Goal: Task Accomplishment & Management: Use online tool/utility

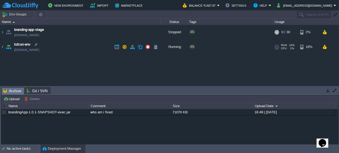
click at [7, 46] on img at bounding box center [8, 47] width 7 height 14
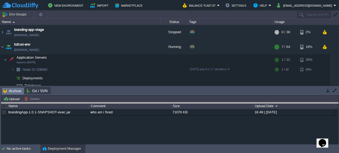
drag, startPoint x: 69, startPoint y: 90, endPoint x: 68, endPoint y: 105, distance: 15.0
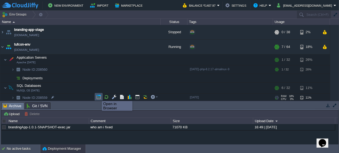
click at [98, 96] on button "button" at bounding box center [98, 96] width 5 height 5
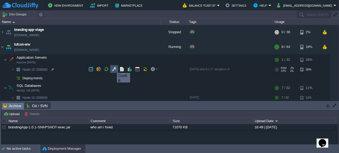
click at [113, 68] on button "button" at bounding box center [114, 69] width 5 height 5
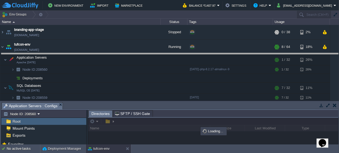
drag, startPoint x: 116, startPoint y: 106, endPoint x: 110, endPoint y: 55, distance: 51.2
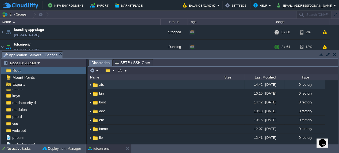
scroll to position [41, 0]
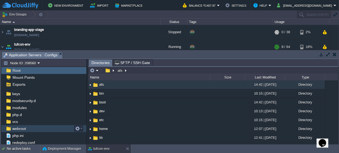
click at [17, 127] on span "webroot" at bounding box center [19, 128] width 16 height 5
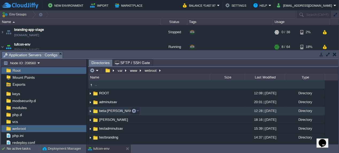
click at [100, 110] on span "beta-[PERSON_NAME]" at bounding box center [117, 110] width 38 height 5
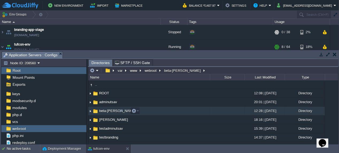
click at [100, 110] on span "beta-[PERSON_NAME]" at bounding box center [117, 110] width 38 height 5
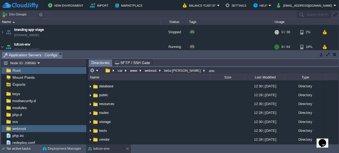
scroll to position [78, 0]
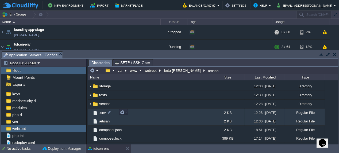
click at [97, 112] on img at bounding box center [96, 113] width 6 height 6
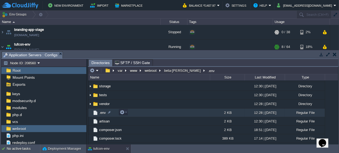
click at [97, 112] on img at bounding box center [96, 113] width 6 height 6
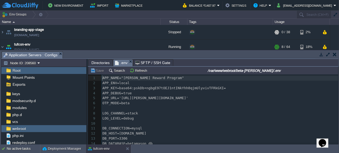
scroll to position [2, 0]
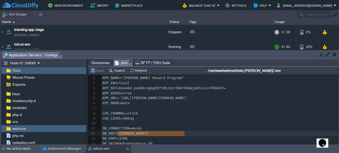
type textarea "[DOMAIN_NAME]"
drag, startPoint x: 117, startPoint y: 133, endPoint x: 186, endPoint y: 135, distance: 69.3
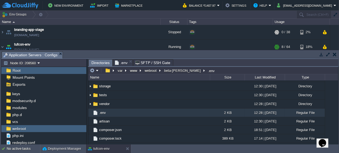
click at [102, 63] on span "Directories" at bounding box center [100, 62] width 18 height 7
click at [152, 70] on button "webroot" at bounding box center [151, 70] width 14 height 5
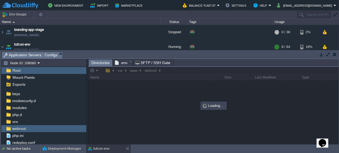
scroll to position [0, 0]
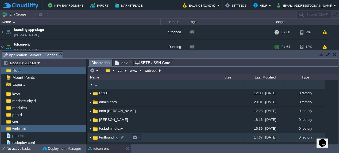
click at [104, 135] on span "testbranding" at bounding box center [108, 137] width 21 height 5
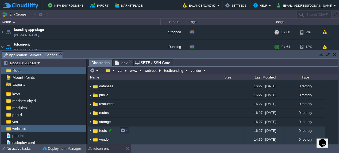
scroll to position [78, 0]
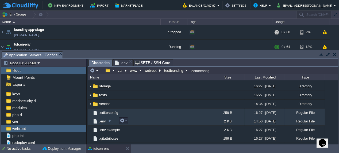
click at [100, 120] on span ".env" at bounding box center [102, 121] width 8 height 5
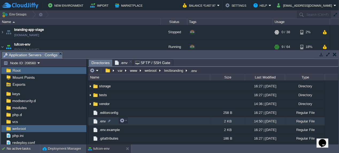
click at [100, 120] on span ".env" at bounding box center [102, 121] width 8 height 5
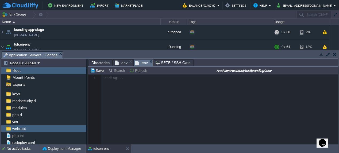
scroll to position [2, 0]
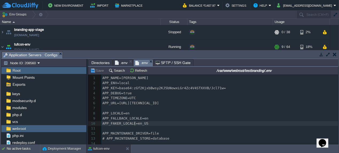
click at [134, 122] on span "APP_FAKER_LOCALE=en_US" at bounding box center [125, 123] width 46 height 4
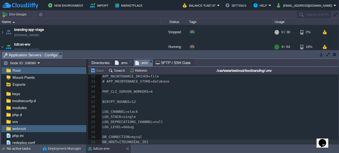
scroll to position [62, 0]
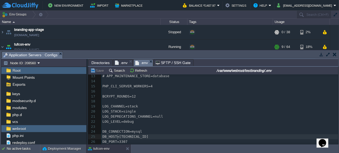
type textarea "[TECHNICAL_ID]"
drag, startPoint x: 117, startPoint y: 136, endPoint x: 141, endPoint y: 135, distance: 23.8
paste textarea
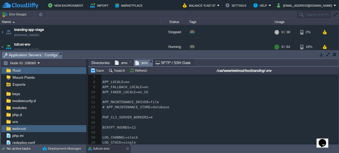
scroll to position [0, 0]
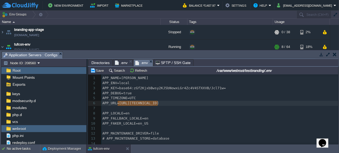
drag, startPoint x: 118, startPoint y: 102, endPoint x: 165, endPoint y: 102, distance: 47.3
paste textarea "/"
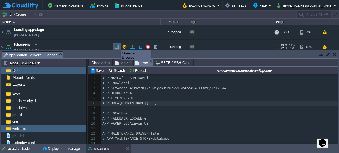
type textarea "/"
click at [117, 45] on button "button" at bounding box center [116, 46] width 5 height 5
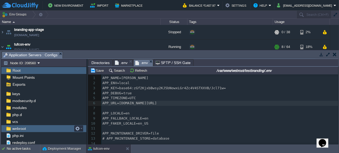
click at [11, 128] on span "webroot" at bounding box center [19, 128] width 16 height 5
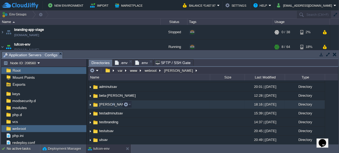
scroll to position [0, 0]
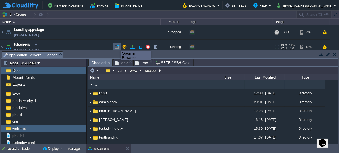
click at [116, 46] on button "button" at bounding box center [116, 46] width 5 height 5
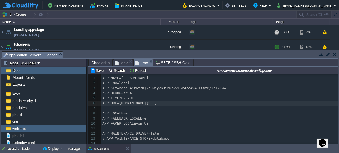
click at [143, 63] on span ".env" at bounding box center [141, 62] width 13 height 7
type textarea "[DOMAIN_NAME][URL]"
drag, startPoint x: 118, startPoint y: 103, endPoint x: 189, endPoint y: 101, distance: 70.6
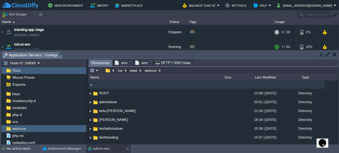
click at [102, 61] on span "Directories" at bounding box center [100, 62] width 18 height 7
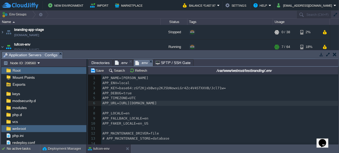
click at [143, 62] on span ".env" at bounding box center [141, 62] width 13 height 7
click at [185, 103] on pre "APP_URL=[URL][DOMAIN_NAME]" at bounding box center [219, 103] width 237 height 5
type textarea "testbranding"
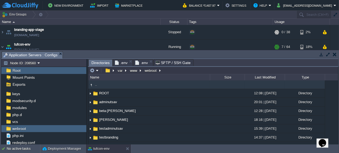
click at [99, 61] on span "Directories" at bounding box center [100, 62] width 18 height 7
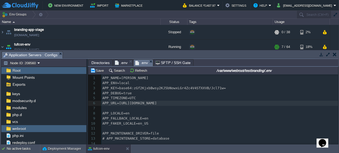
click at [144, 61] on span ".env" at bounding box center [141, 62] width 13 height 7
click at [209, 102] on pre "APP_URL=[URL][DOMAIN_NAME]" at bounding box center [219, 103] width 237 height 5
type textarea "/public/index.php"
click at [98, 70] on button "Save" at bounding box center [97, 70] width 15 height 5
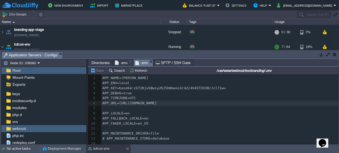
click at [96, 70] on button "Save" at bounding box center [97, 70] width 15 height 5
click at [98, 71] on button "Save" at bounding box center [97, 70] width 15 height 5
click at [136, 70] on button "Refresh" at bounding box center [139, 70] width 19 height 5
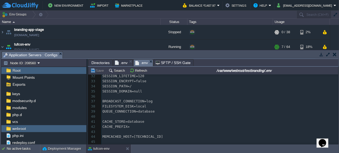
scroll to position [163, 0]
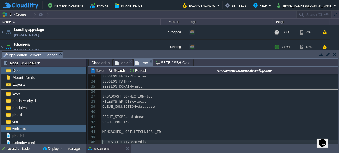
drag, startPoint x: 105, startPoint y: 53, endPoint x: 104, endPoint y: 90, distance: 37.4
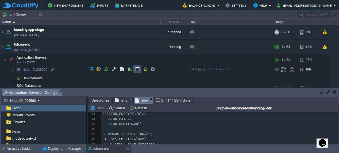
click at [137, 69] on button "button" at bounding box center [137, 69] width 5 height 5
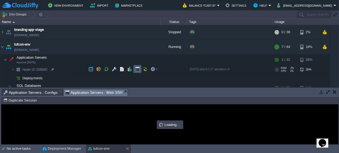
type input "#000000"
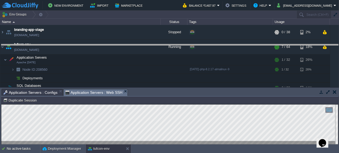
drag, startPoint x: 135, startPoint y: 91, endPoint x: 134, endPoint y: 47, distance: 44.7
